Goal: Information Seeking & Learning: Learn about a topic

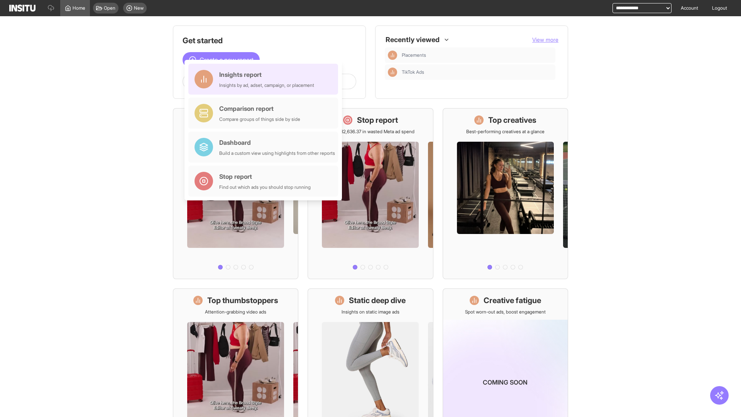
click at [265, 79] on div "Insights report Insights by ad, adset, campaign, or placement" at bounding box center [266, 79] width 95 height 19
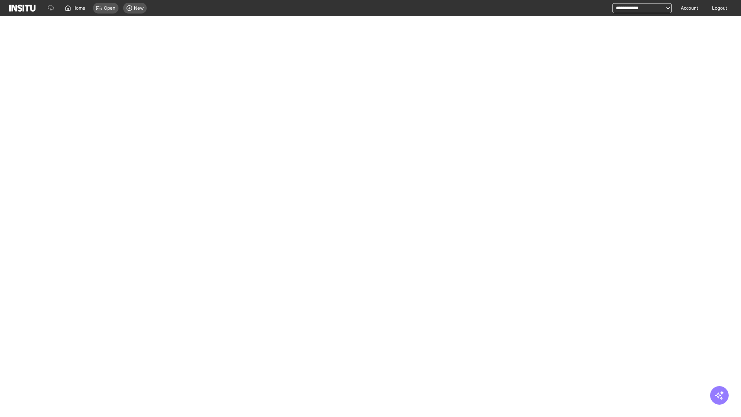
select select "**"
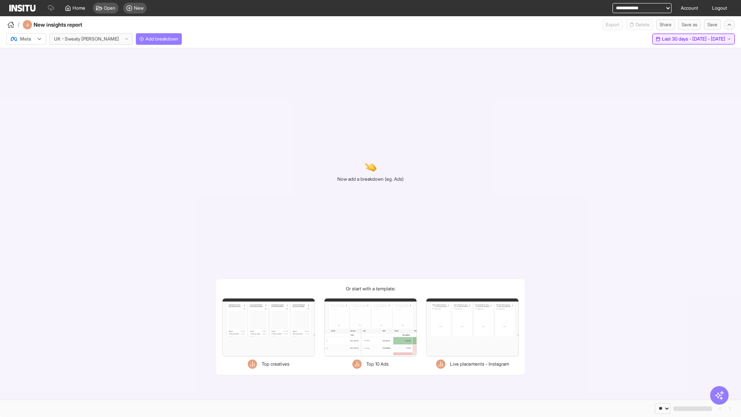
click at [683, 39] on span "Last 30 days - [DATE] - [DATE]" at bounding box center [692, 39] width 63 height 6
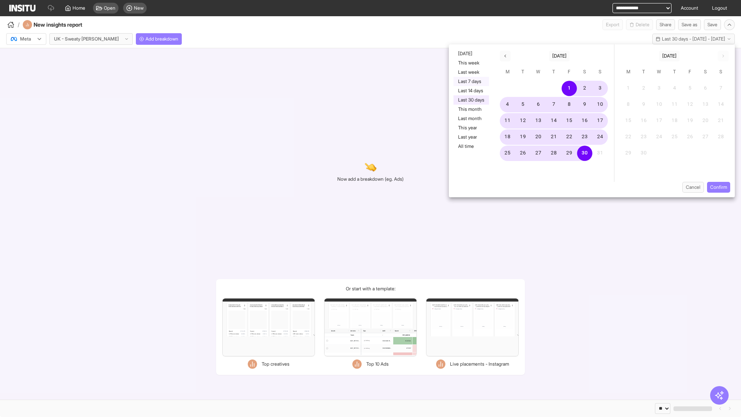
click at [470, 81] on button "Last 7 days" at bounding box center [470, 81] width 35 height 9
